Goal: Navigation & Orientation: Find specific page/section

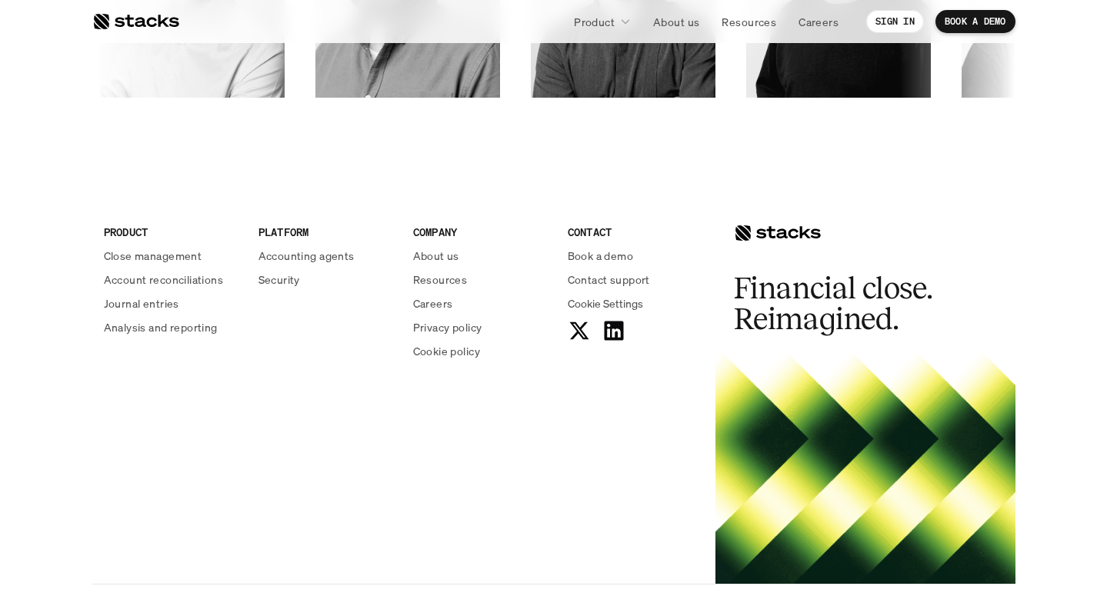
scroll to position [2628, 0]
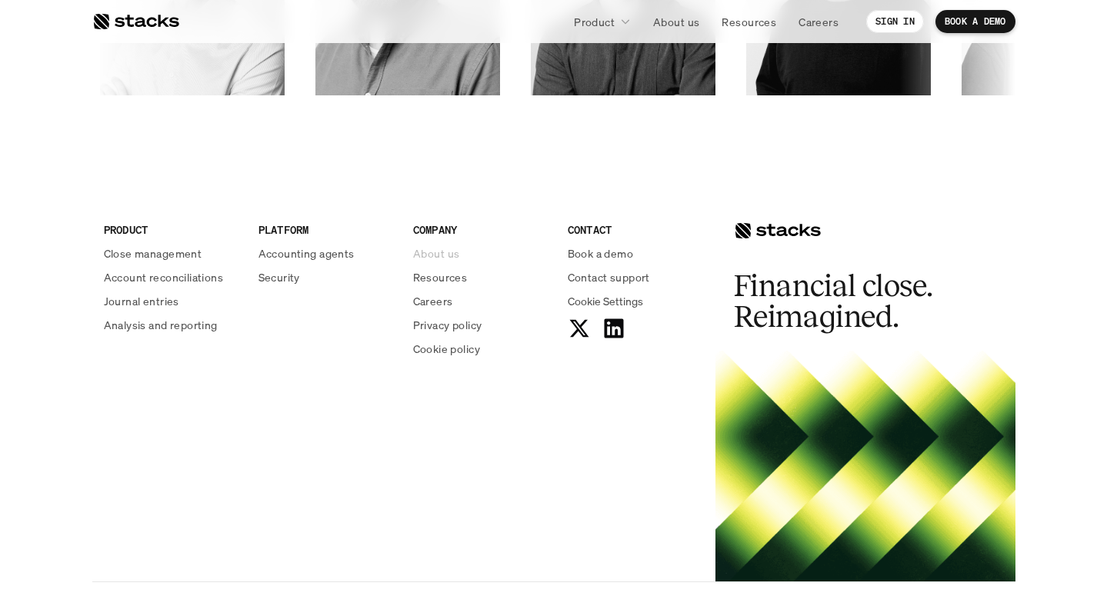
click at [421, 251] on p "About us" at bounding box center [436, 253] width 46 height 16
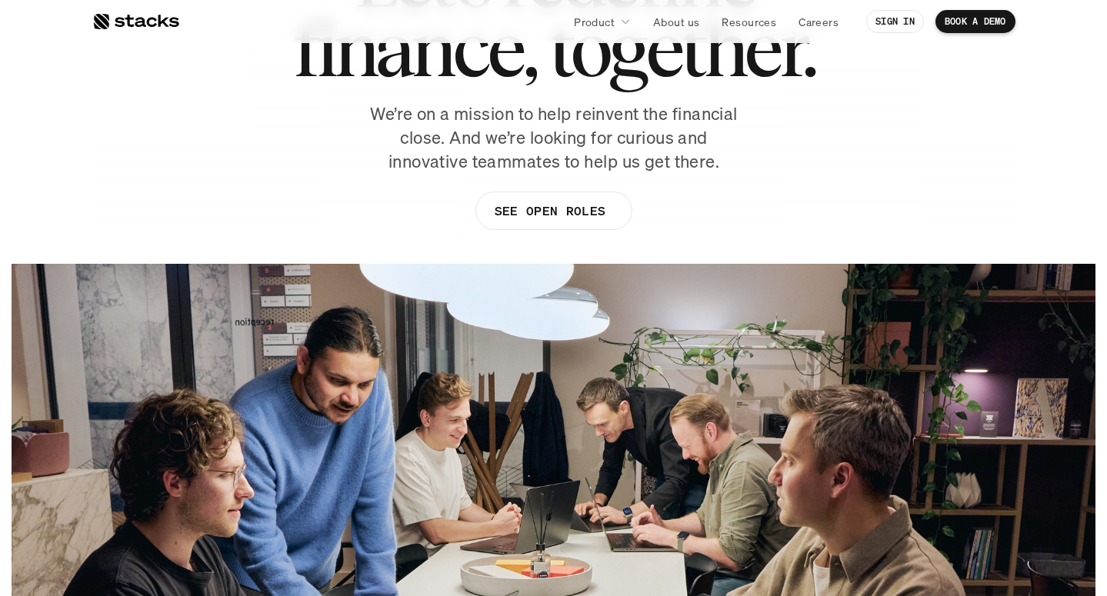
scroll to position [55, 0]
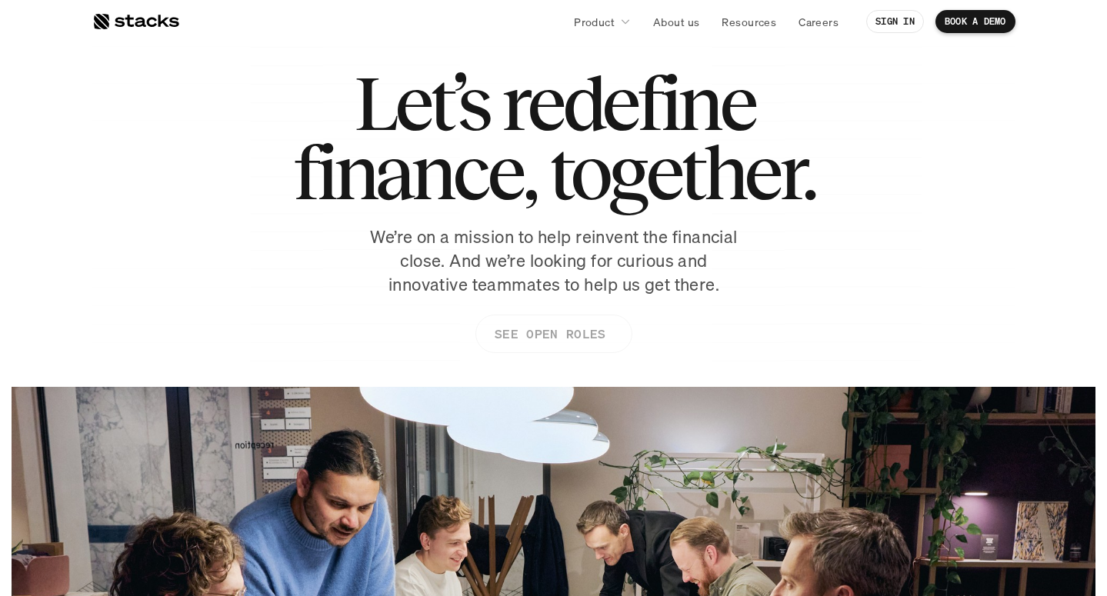
click at [544, 327] on p "SEE OPEN ROLES" at bounding box center [549, 334] width 111 height 22
click at [684, 15] on p "About us" at bounding box center [676, 22] width 46 height 16
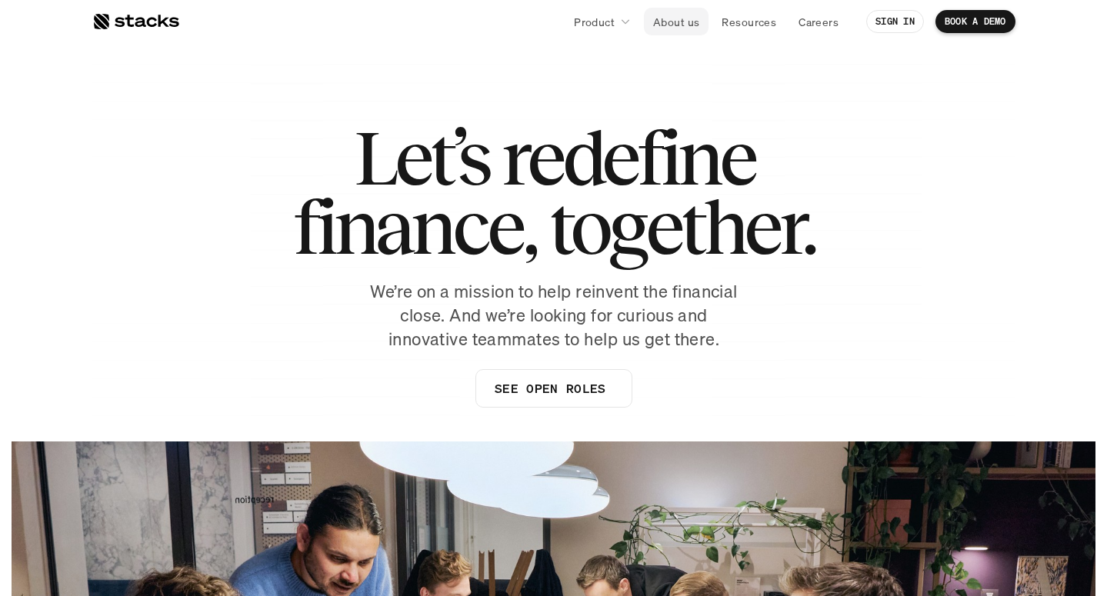
click at [684, 15] on p "About us" at bounding box center [676, 22] width 46 height 16
click at [671, 12] on link "About us" at bounding box center [676, 22] width 65 height 28
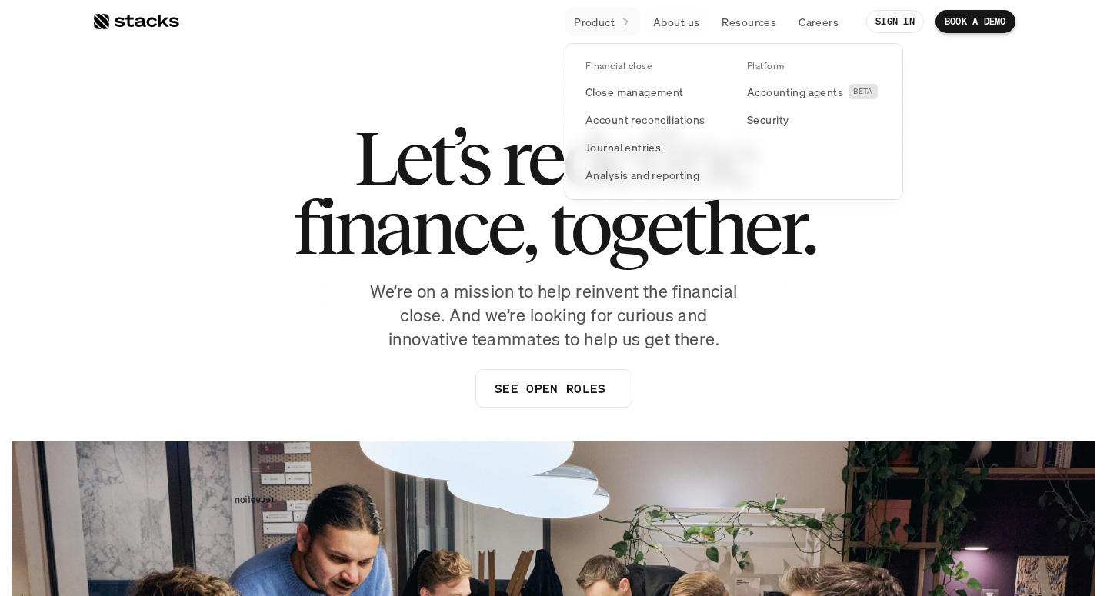
click at [602, 18] on p "Product" at bounding box center [594, 22] width 41 height 16
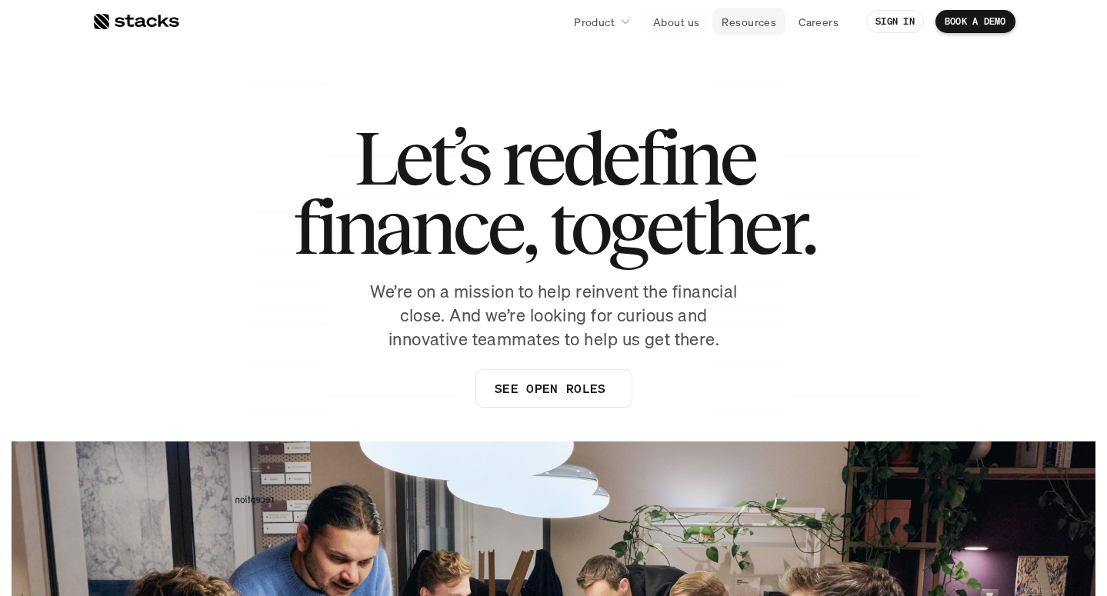
click at [729, 24] on p "Resources" at bounding box center [748, 22] width 55 height 16
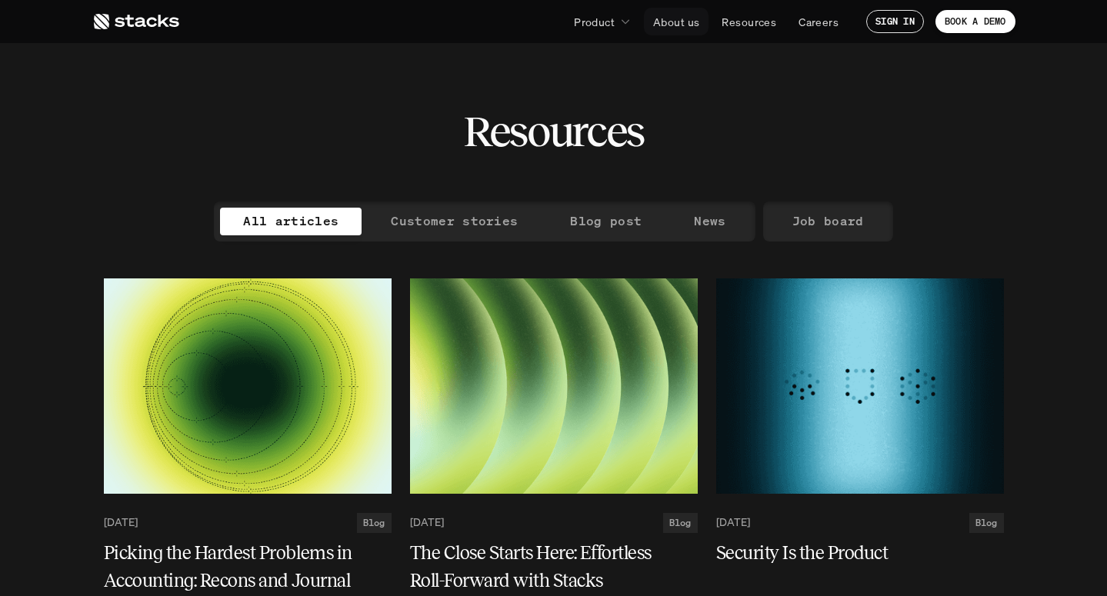
click at [687, 23] on p "About us" at bounding box center [676, 22] width 46 height 16
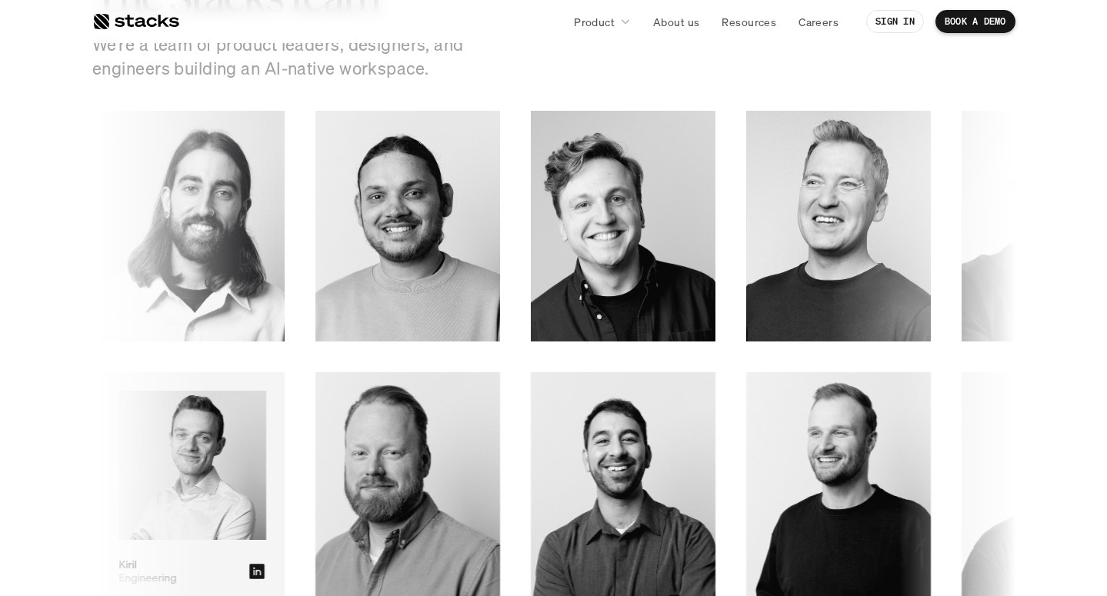
scroll to position [2101, 0]
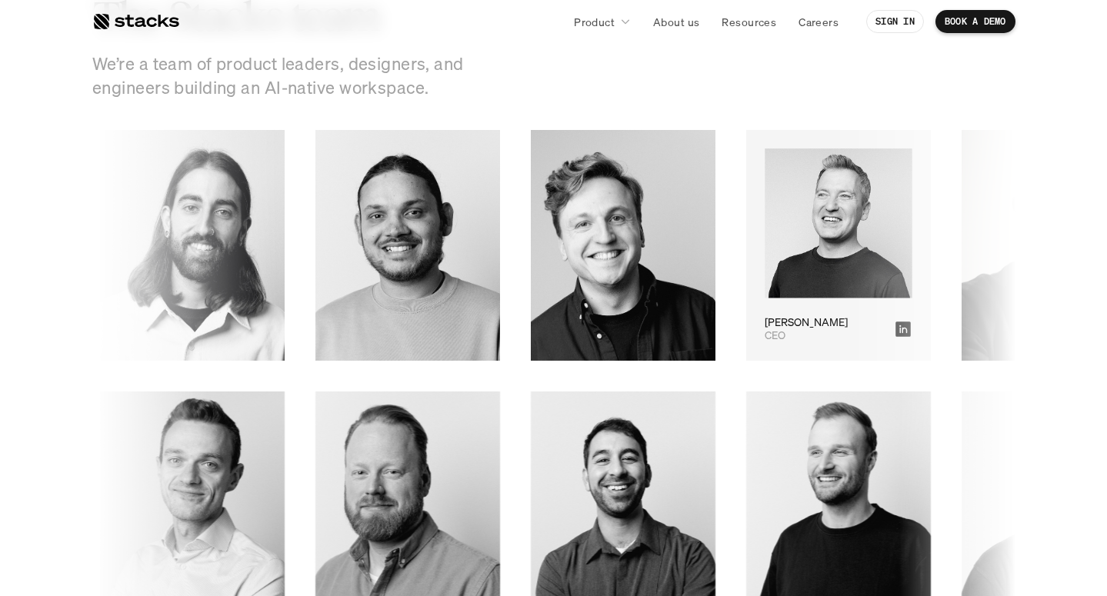
click at [763, 248] on img at bounding box center [836, 222] width 147 height 149
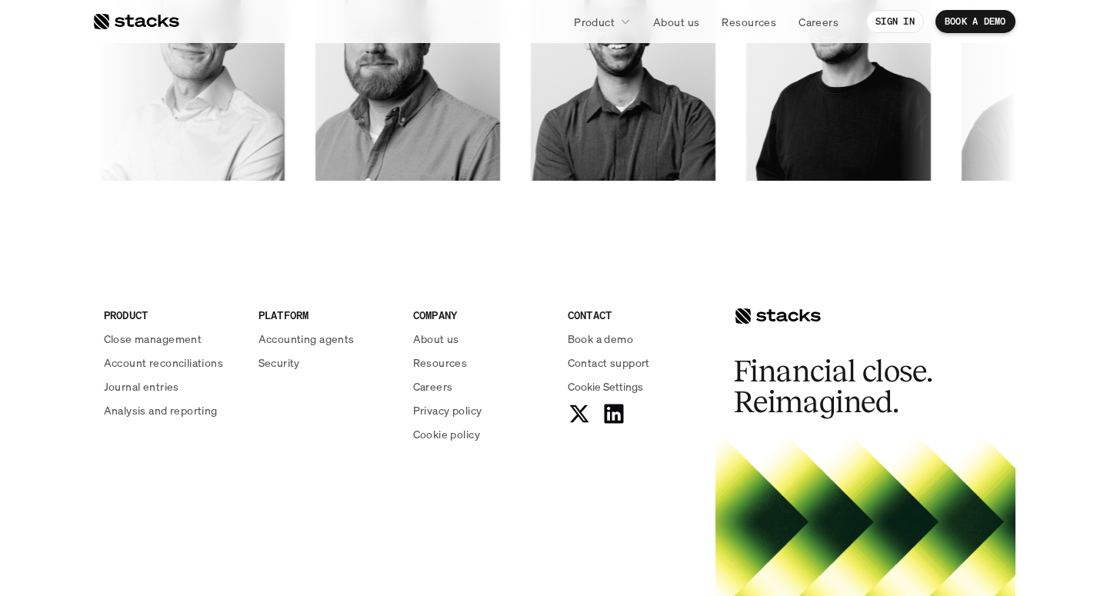
scroll to position [2698, 0]
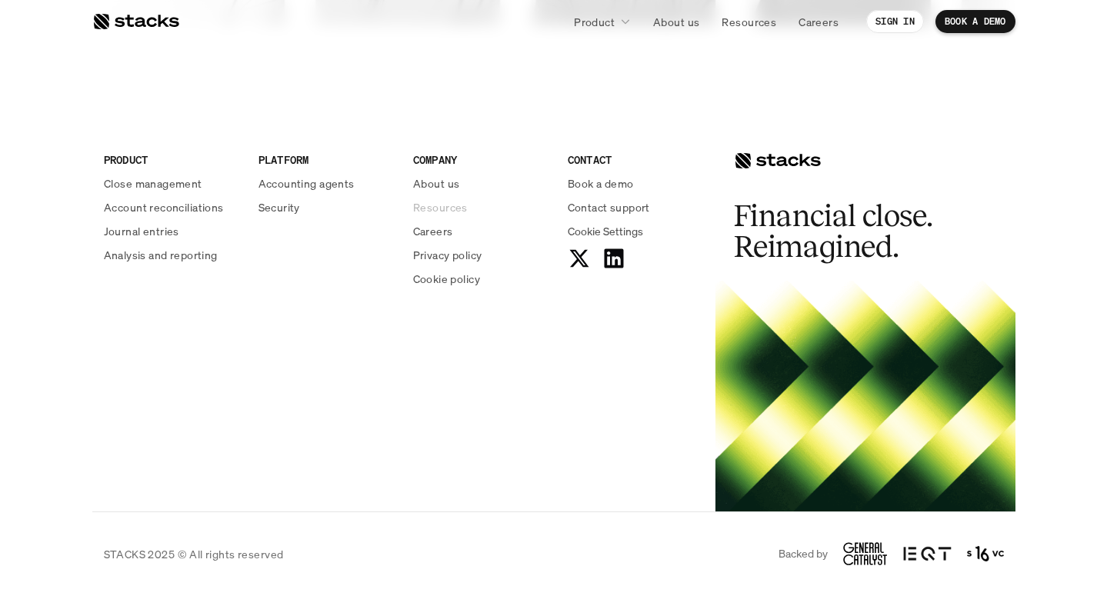
click at [439, 206] on p "Resources" at bounding box center [440, 207] width 55 height 16
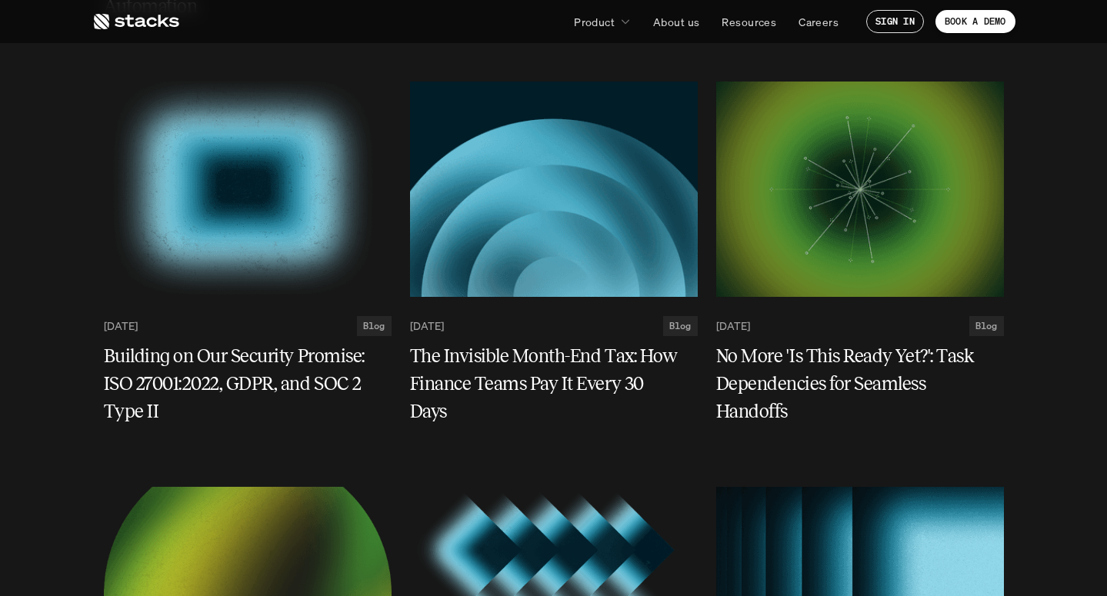
scroll to position [616, 0]
